Goal: Information Seeking & Learning: Learn about a topic

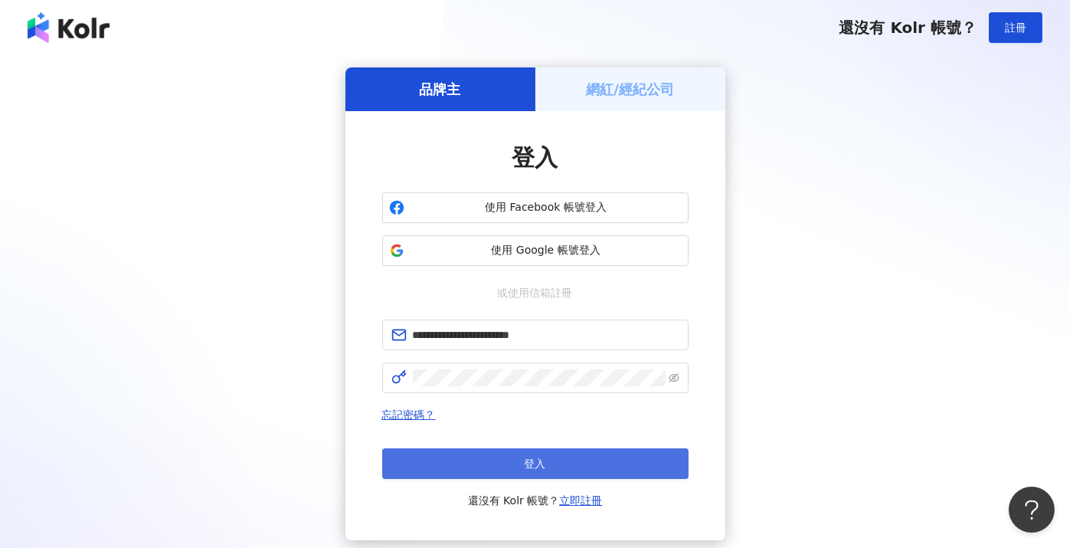
click at [544, 448] on button "登入" at bounding box center [535, 463] width 306 height 31
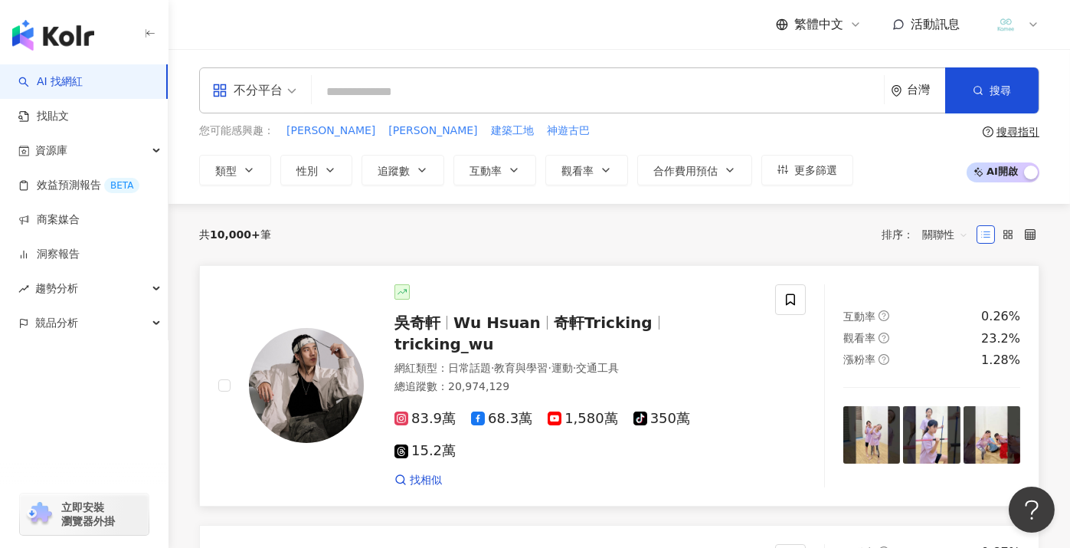
click at [570, 313] on span "奇軒Tricking" at bounding box center [603, 322] width 99 height 18
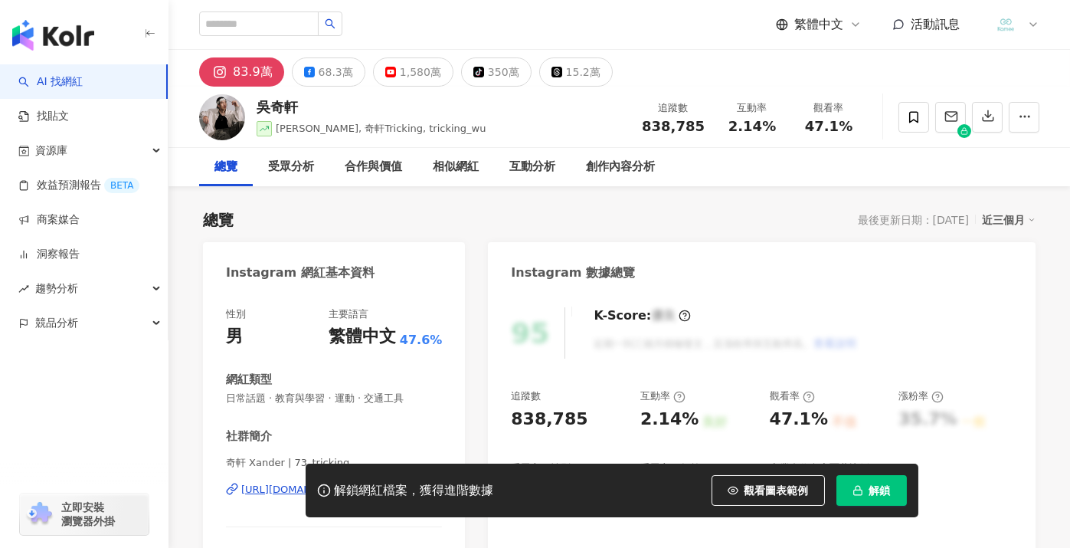
click at [747, 493] on span "觀看圖表範例" at bounding box center [777, 490] width 64 height 12
